Goal: Navigation & Orientation: Find specific page/section

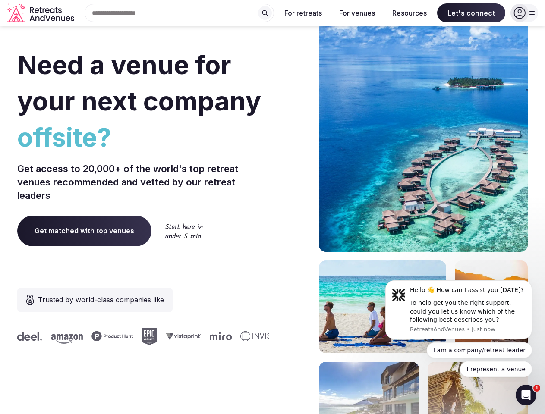
click at [272, 207] on div "Need a venue for your next company offsite? Get access to 20,000+ of the world'…" at bounding box center [272, 258] width 510 height 520
click at [179, 13] on div "Search Popular Destinations [GEOGRAPHIC_DATA], [GEOGRAPHIC_DATA] [GEOGRAPHIC_DA…" at bounding box center [176, 13] width 196 height 18
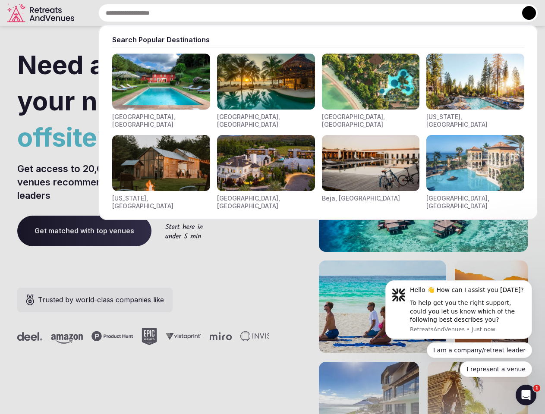
click at [265, 13] on input "text" at bounding box center [318, 13] width 440 height 18
click at [303, 13] on input "text" at bounding box center [318, 13] width 440 height 18
click at [357, 13] on input "text" at bounding box center [318, 13] width 440 height 18
click at [409, 13] on input "text" at bounding box center [318, 13] width 440 height 18
click at [471, 13] on input "text" at bounding box center [318, 13] width 440 height 18
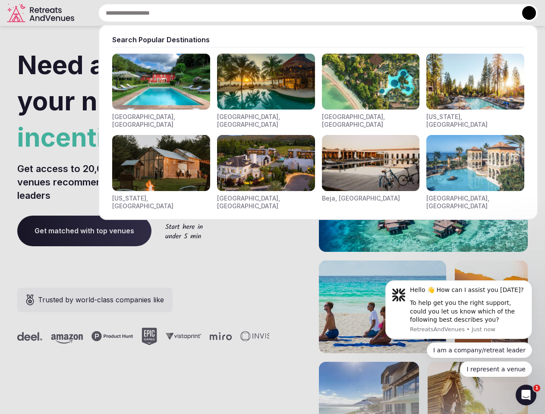
click at [524, 13] on button at bounding box center [529, 13] width 14 height 14
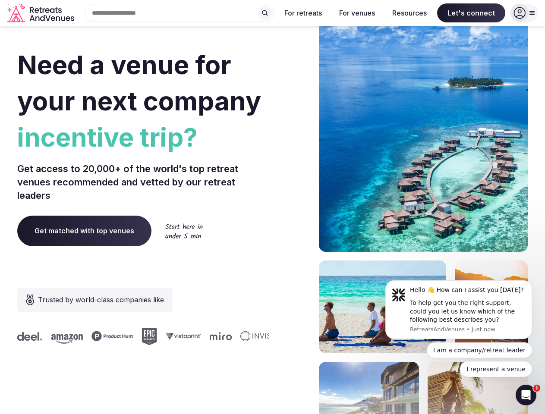
click at [459, 310] on div "To help get you the right support, could you let us know which of the following…" at bounding box center [468, 311] width 116 height 25
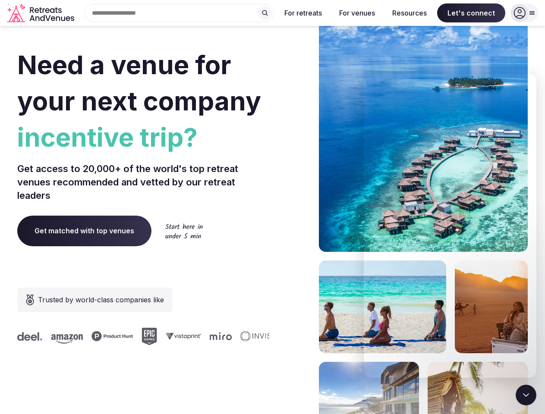
click at [534, 283] on section "Need a venue for your next company incentive trip? Get access to 20,000+ of the…" at bounding box center [272, 258] width 545 height 520
